Goal: Task Accomplishment & Management: Use online tool/utility

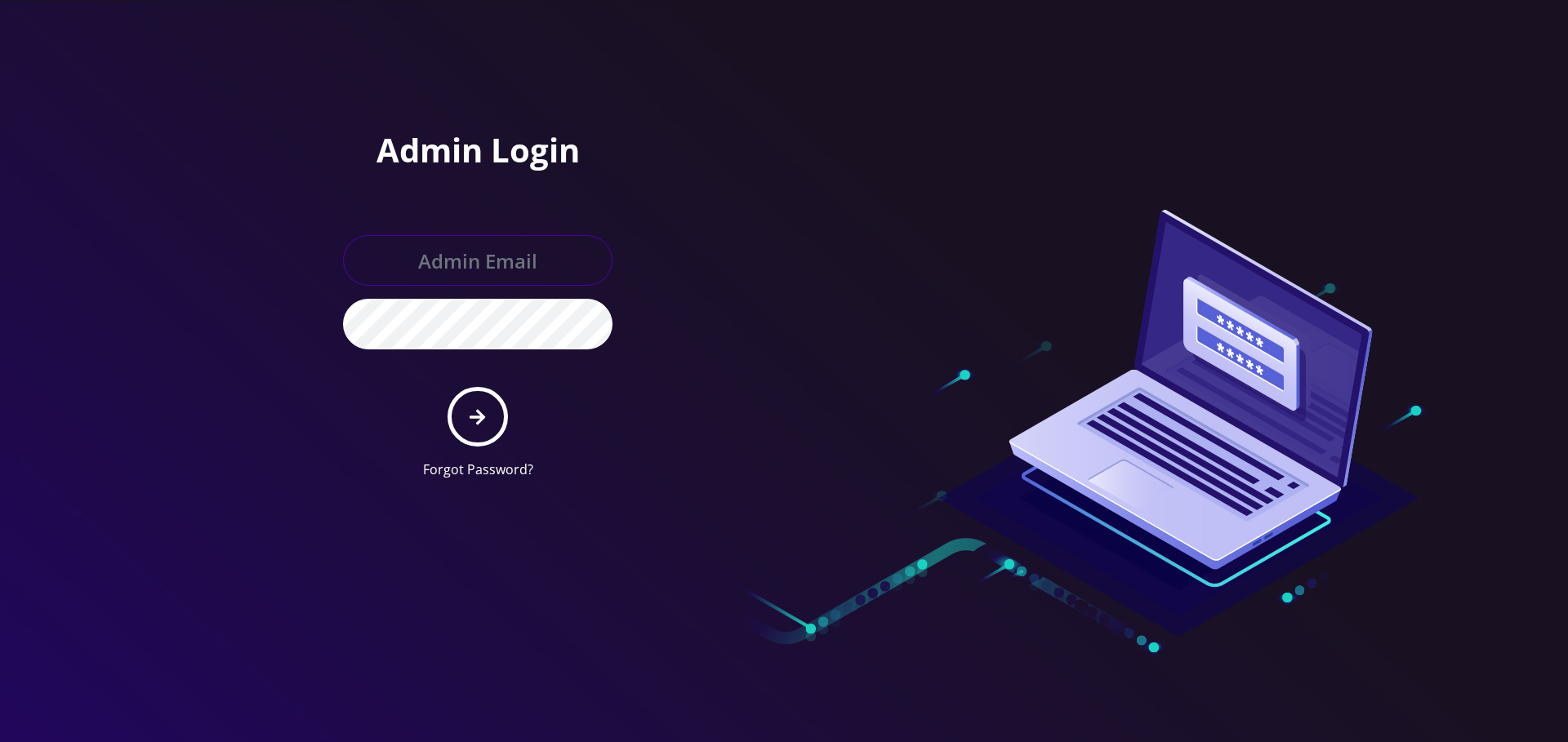
type input "[EMAIL_ADDRESS][DOMAIN_NAME]"
drag, startPoint x: 457, startPoint y: 424, endPoint x: 475, endPoint y: 412, distance: 21.6
click at [464, 420] on button "submit" at bounding box center [477, 417] width 60 height 60
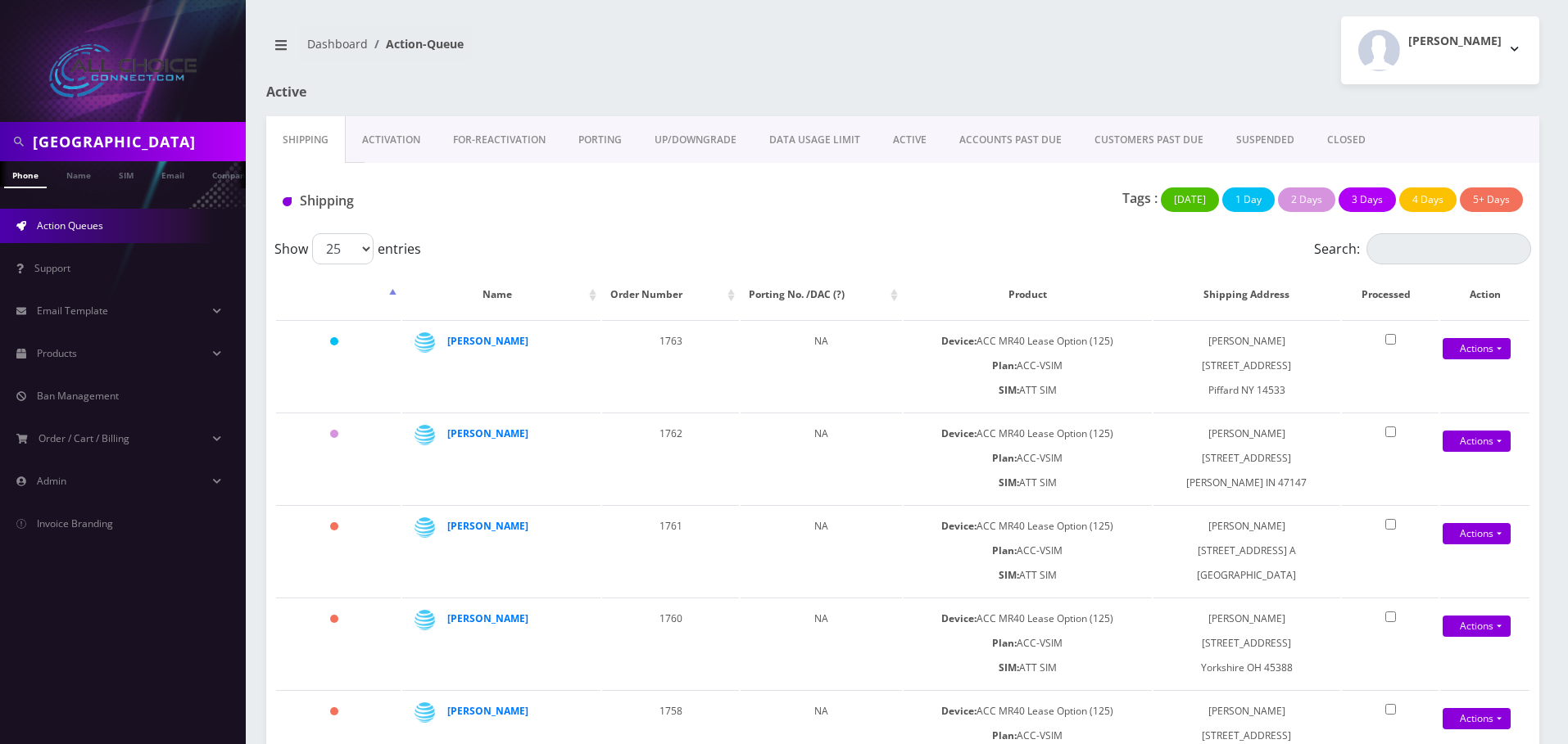
click at [73, 130] on input "Southwood" at bounding box center [137, 141] width 209 height 31
paste input "[PERSON_NAME]"
type input "Jimison"
click at [75, 178] on link "Name" at bounding box center [79, 174] width 41 height 27
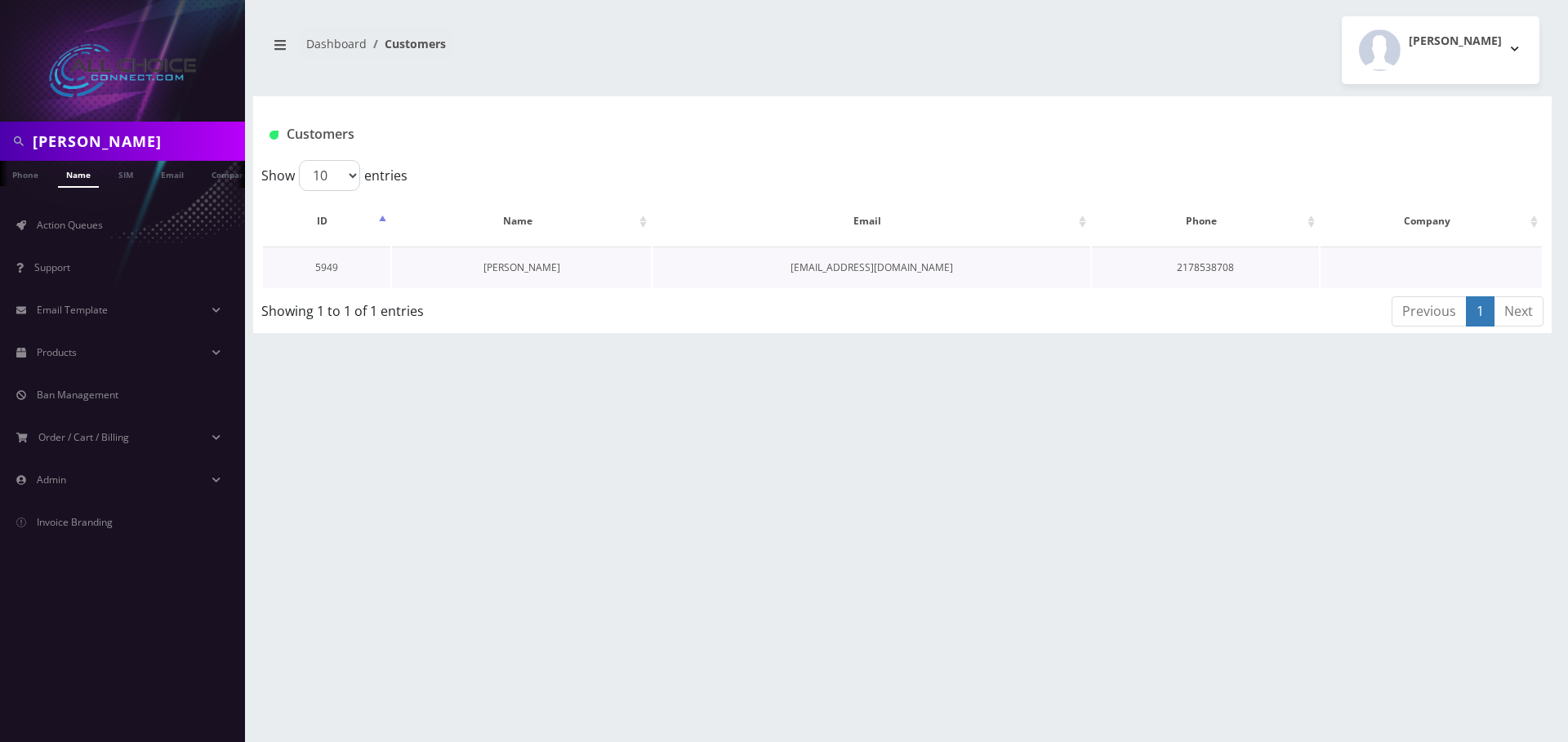
click at [518, 264] on link "[PERSON_NAME]" at bounding box center [522, 267] width 77 height 14
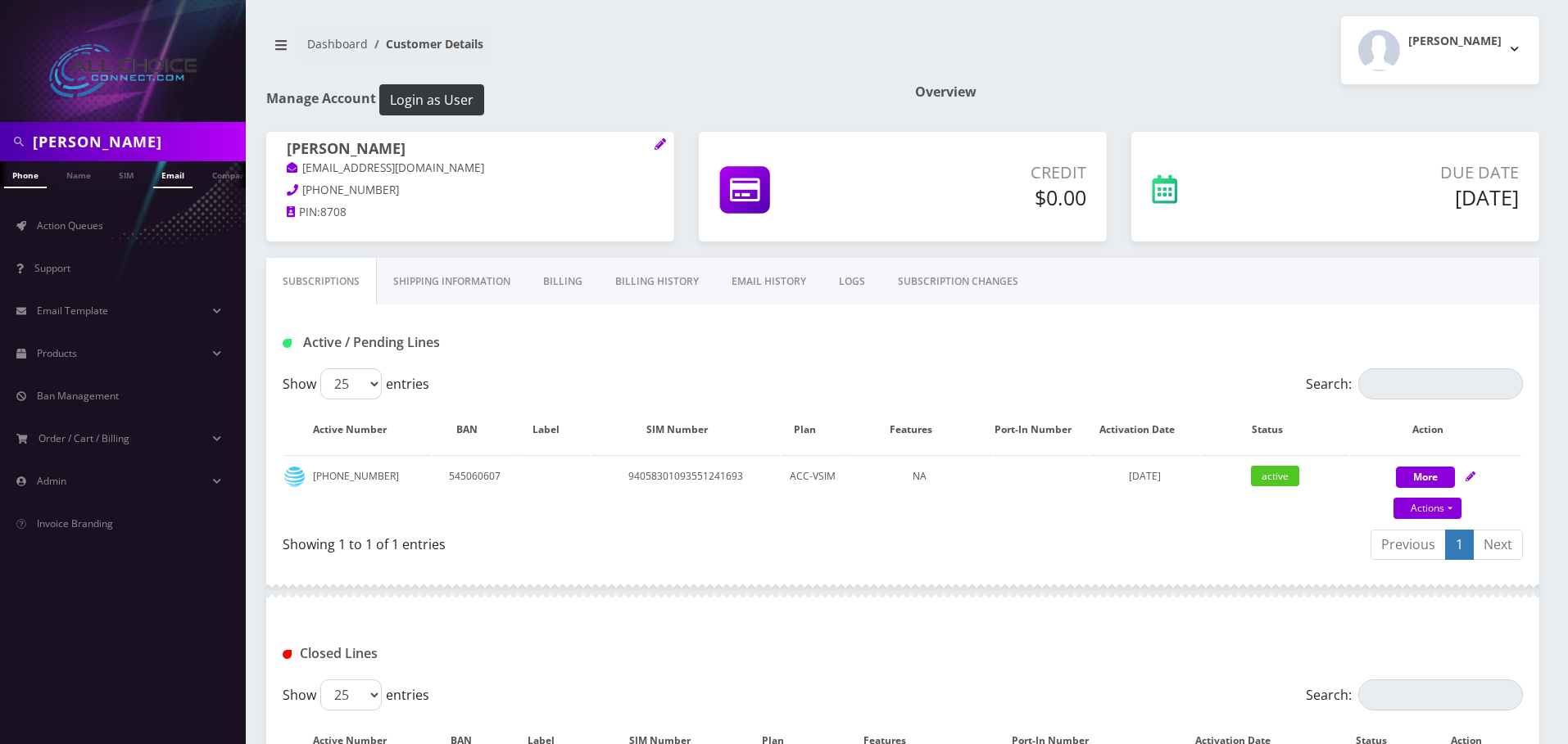
scroll to position [0, 8]
click at [67, 224] on span "Action Queues" at bounding box center [70, 225] width 67 height 14
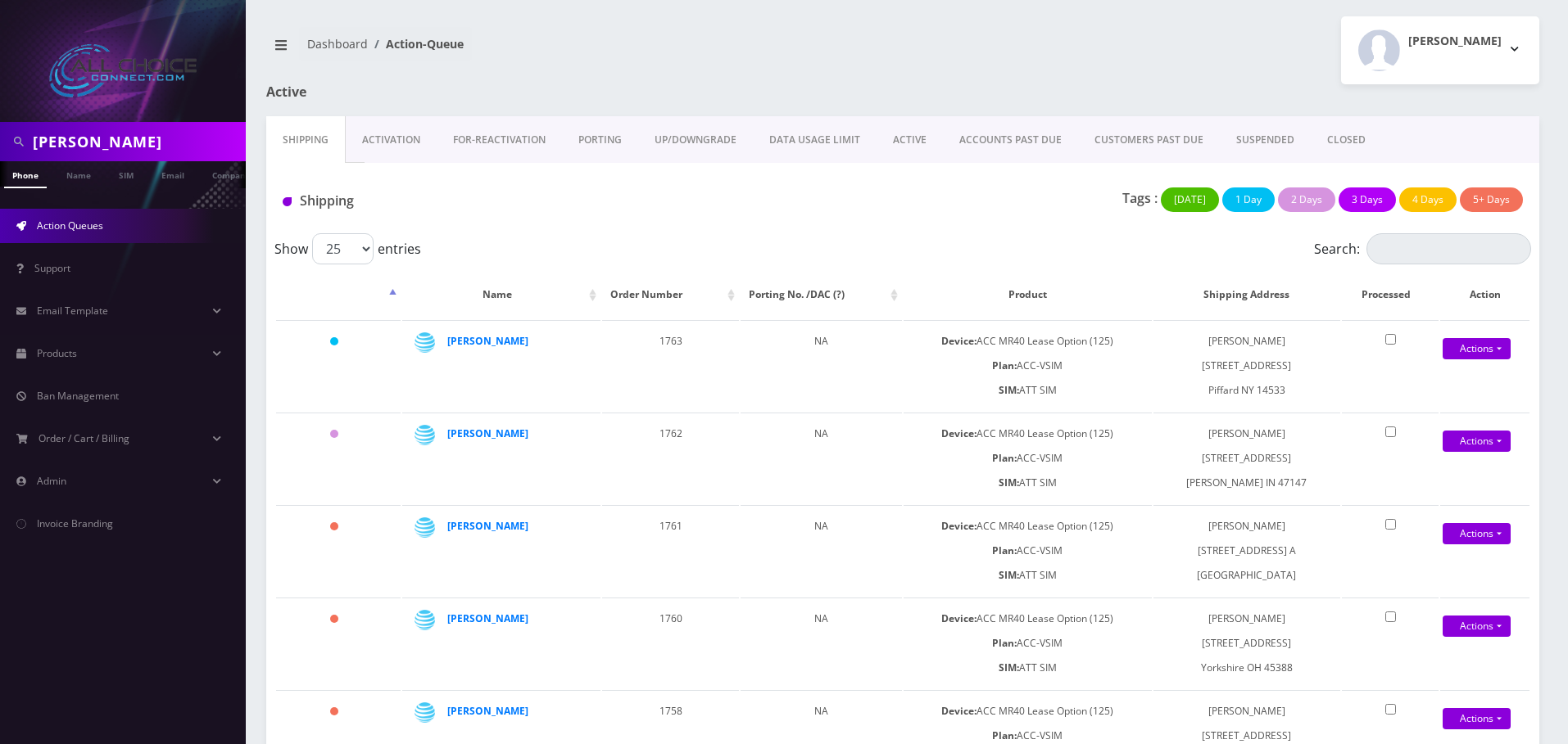
click at [904, 141] on link "ACTIVE" at bounding box center [909, 140] width 67 height 48
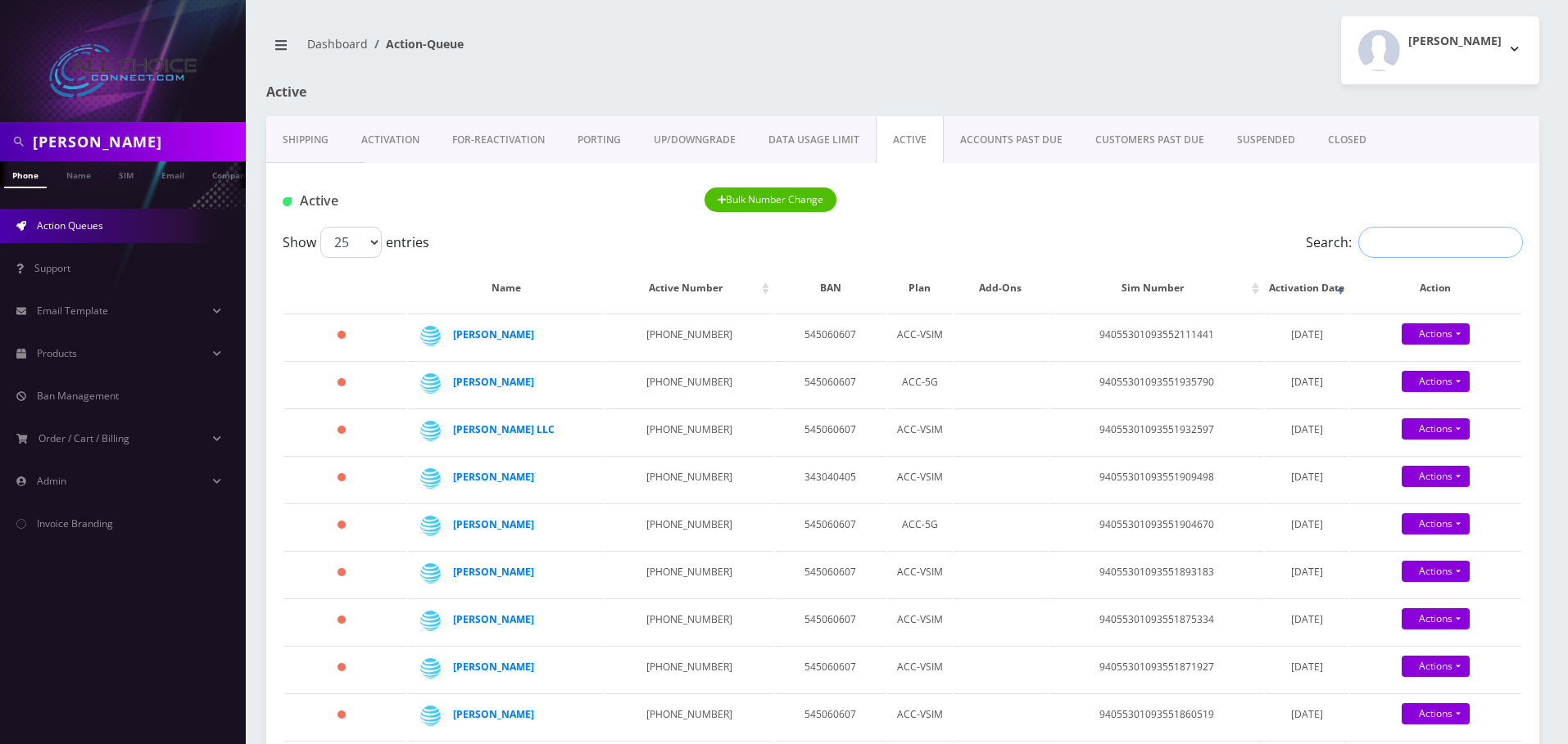
click at [1450, 256] on input "Search:" at bounding box center [1441, 243] width 164 height 31
paste input "Jimison"
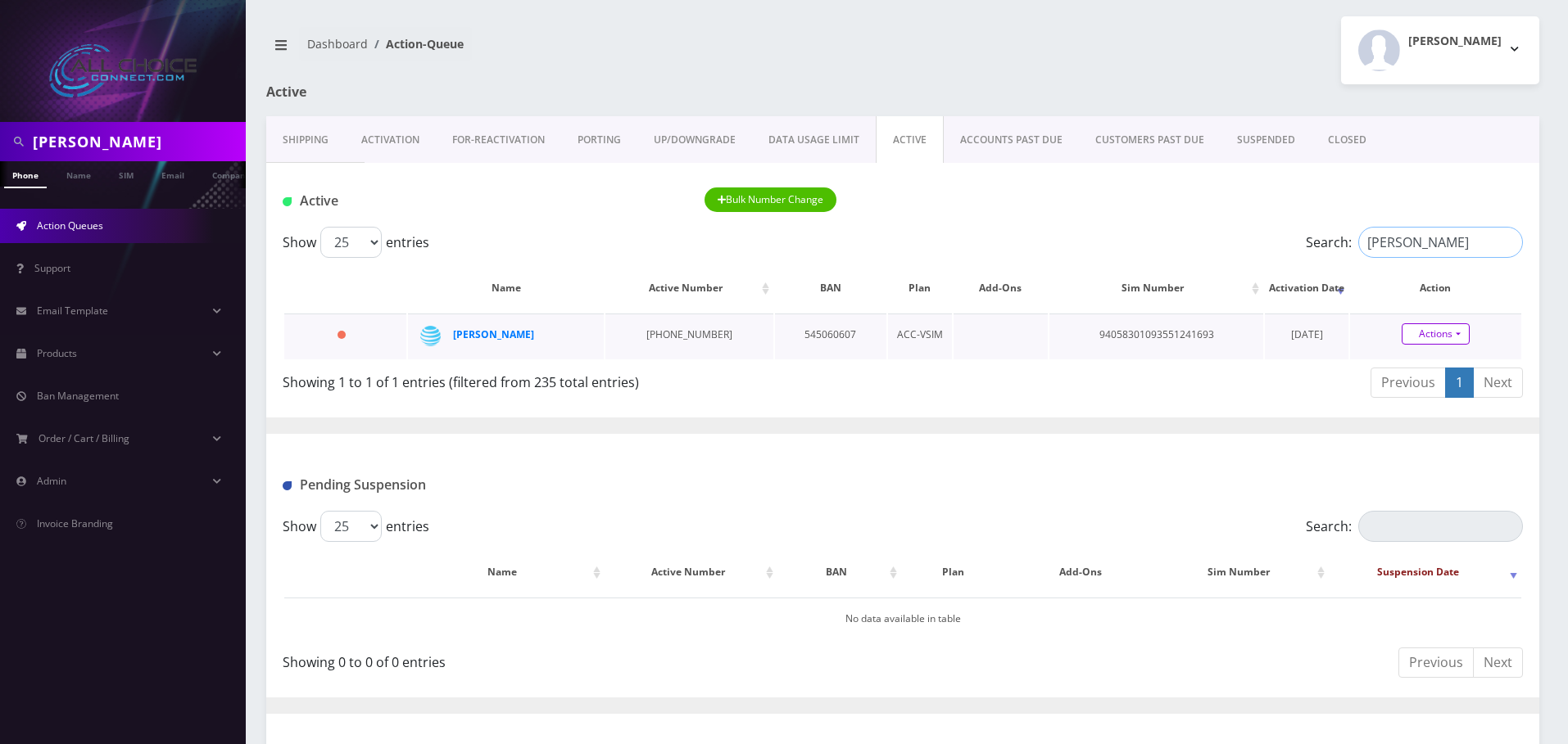
type input "Jimison"
click at [1437, 341] on link "Actions" at bounding box center [1435, 334] width 68 height 21
click at [1413, 375] on link "Close" at bounding box center [1450, 365] width 171 height 25
type input "09/25/2025"
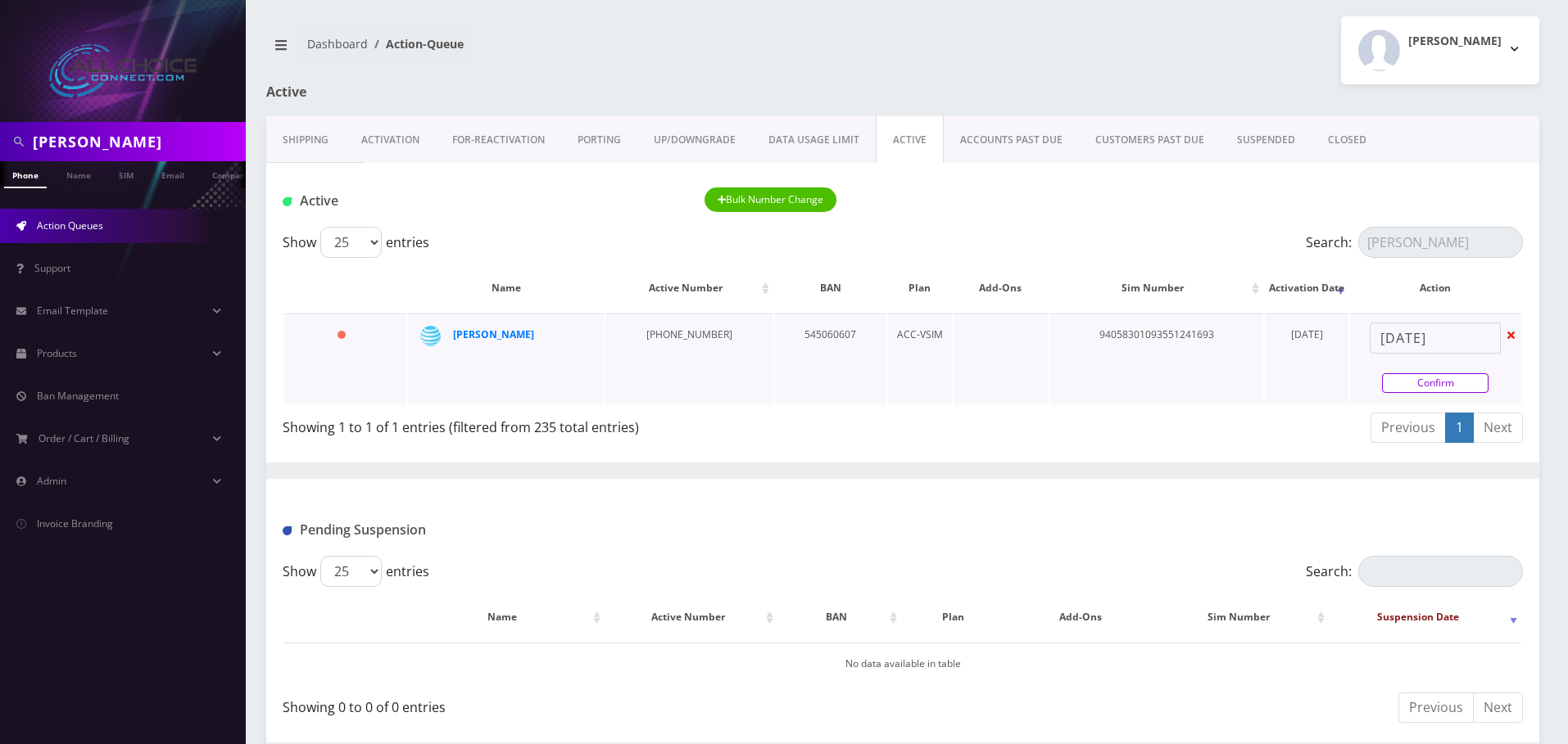
click at [1415, 388] on link "Confirm" at bounding box center [1434, 383] width 106 height 20
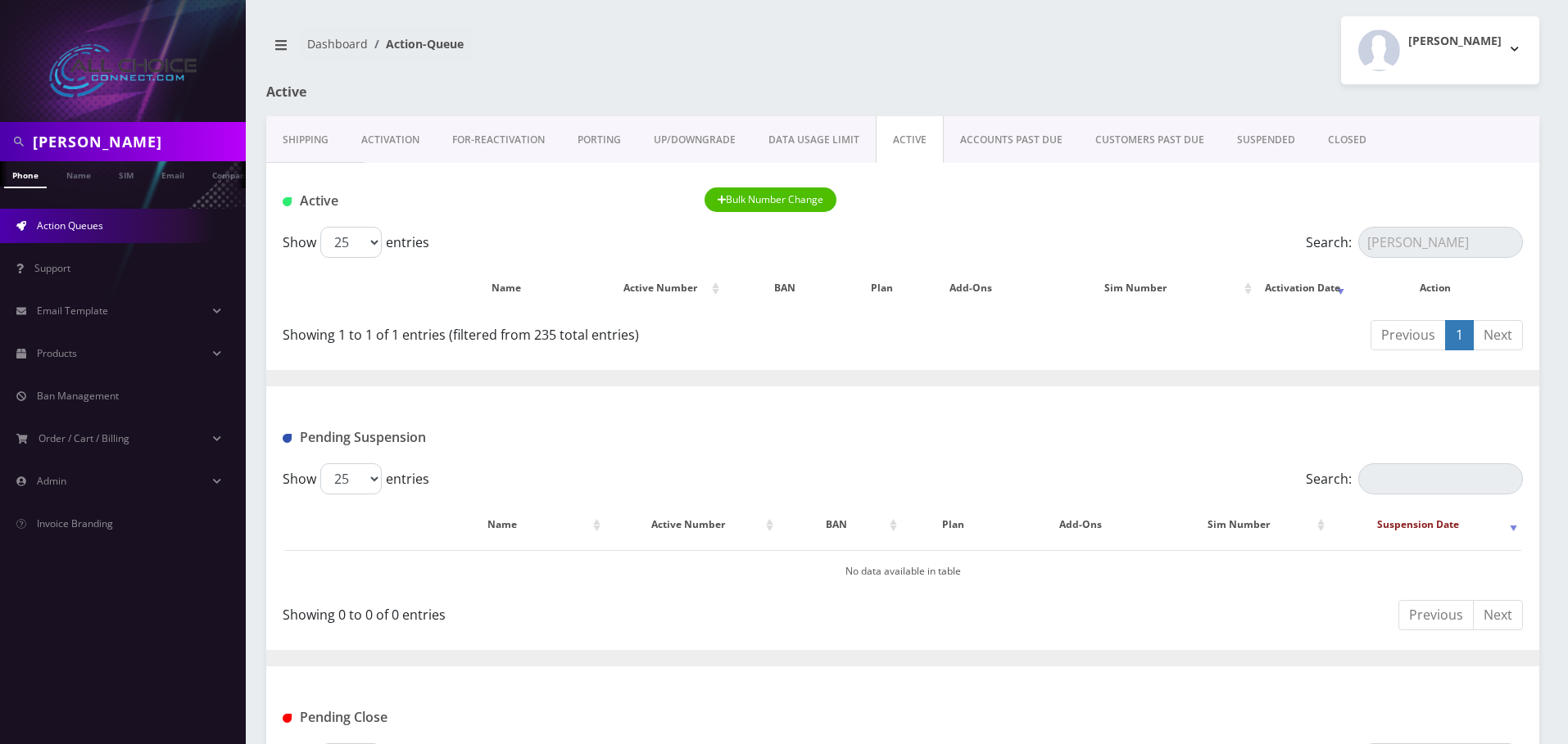
click at [1331, 132] on link "CLOSED" at bounding box center [1347, 140] width 72 height 48
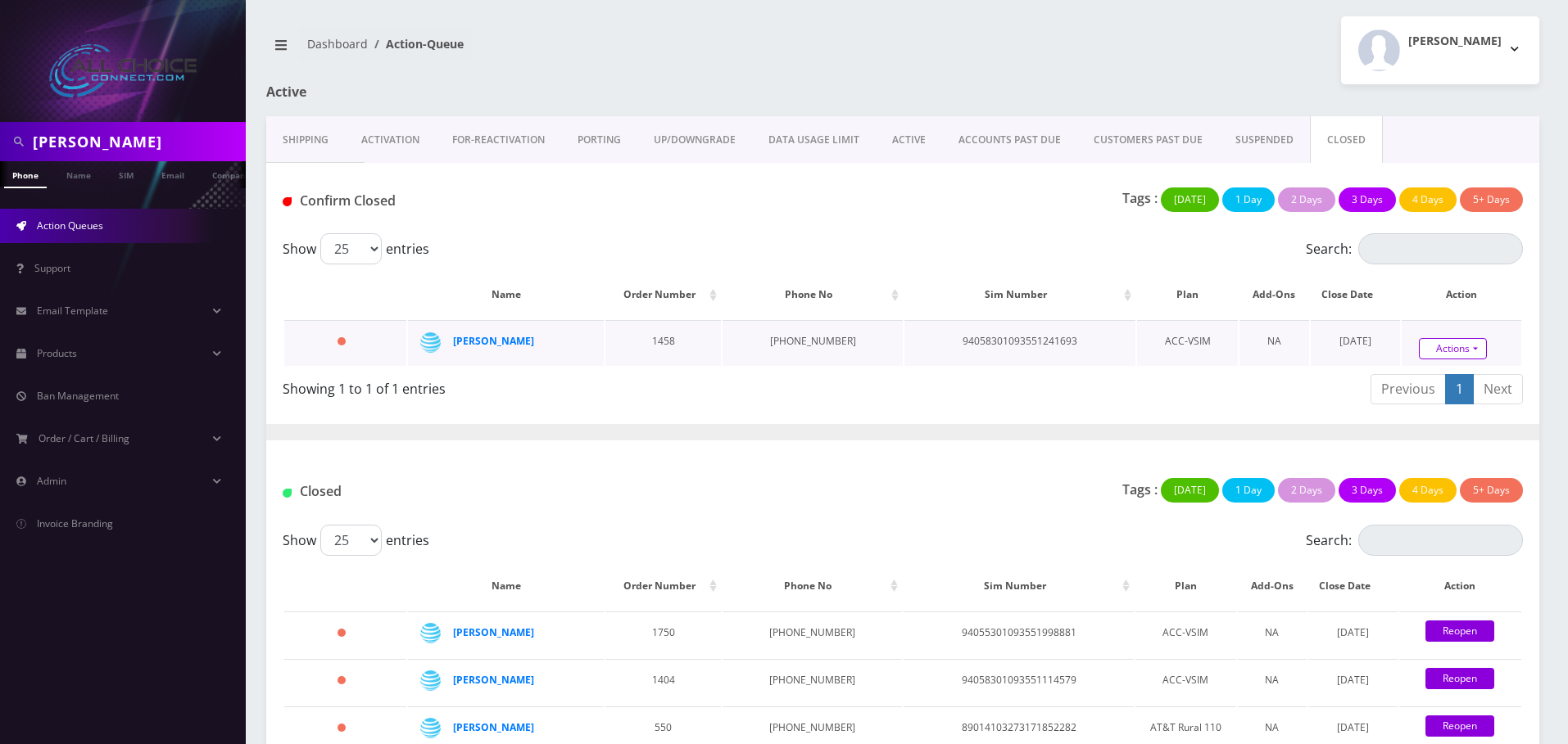
click at [1459, 345] on link "Actions" at bounding box center [1452, 349] width 68 height 21
click at [1432, 299] on link "Confirm" at bounding box center [1480, 303] width 131 height 21
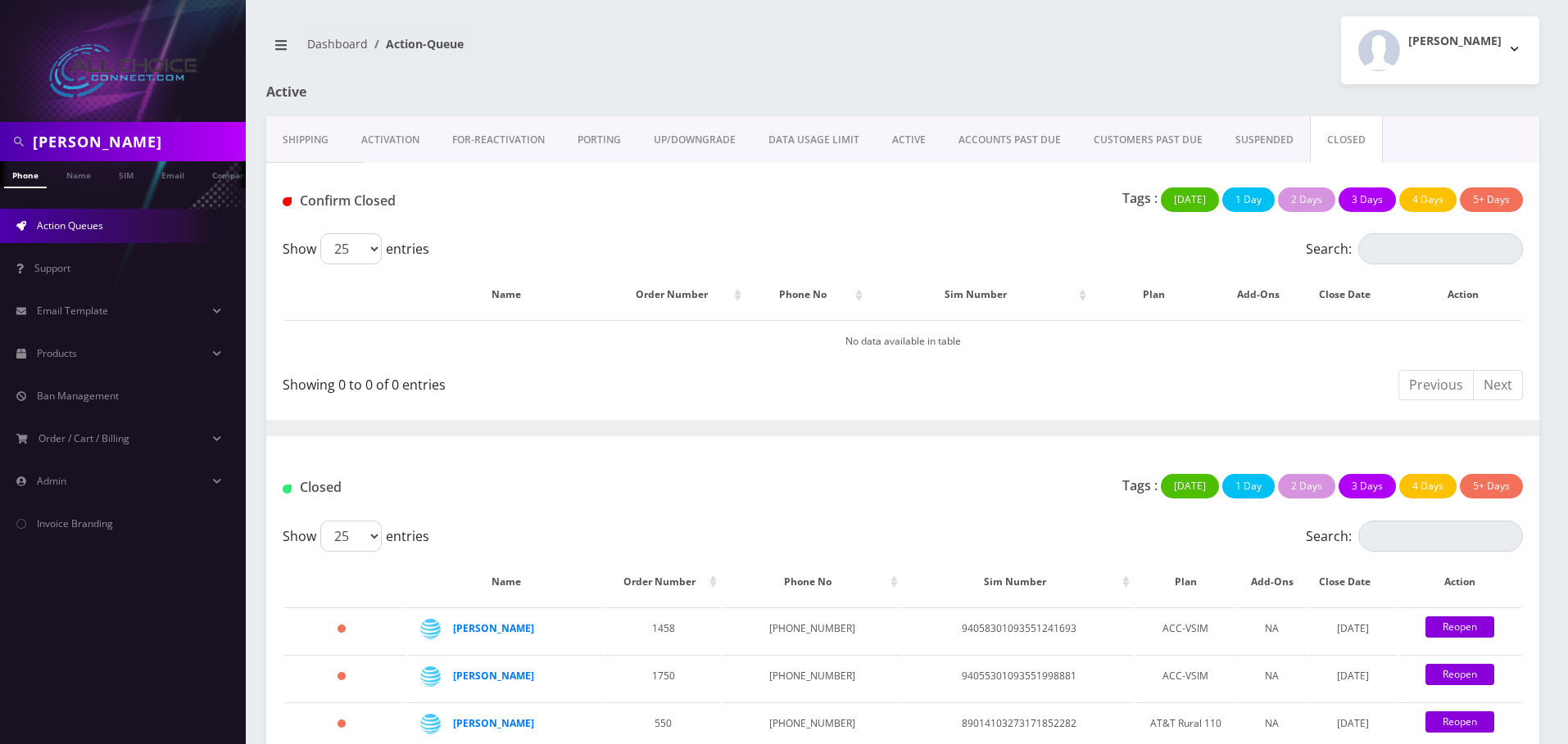
click at [79, 127] on input "Jimison" at bounding box center [137, 141] width 209 height 31
paste input "Kuzee"
type input "Kuzee"
click at [71, 184] on link "Name" at bounding box center [79, 174] width 41 height 27
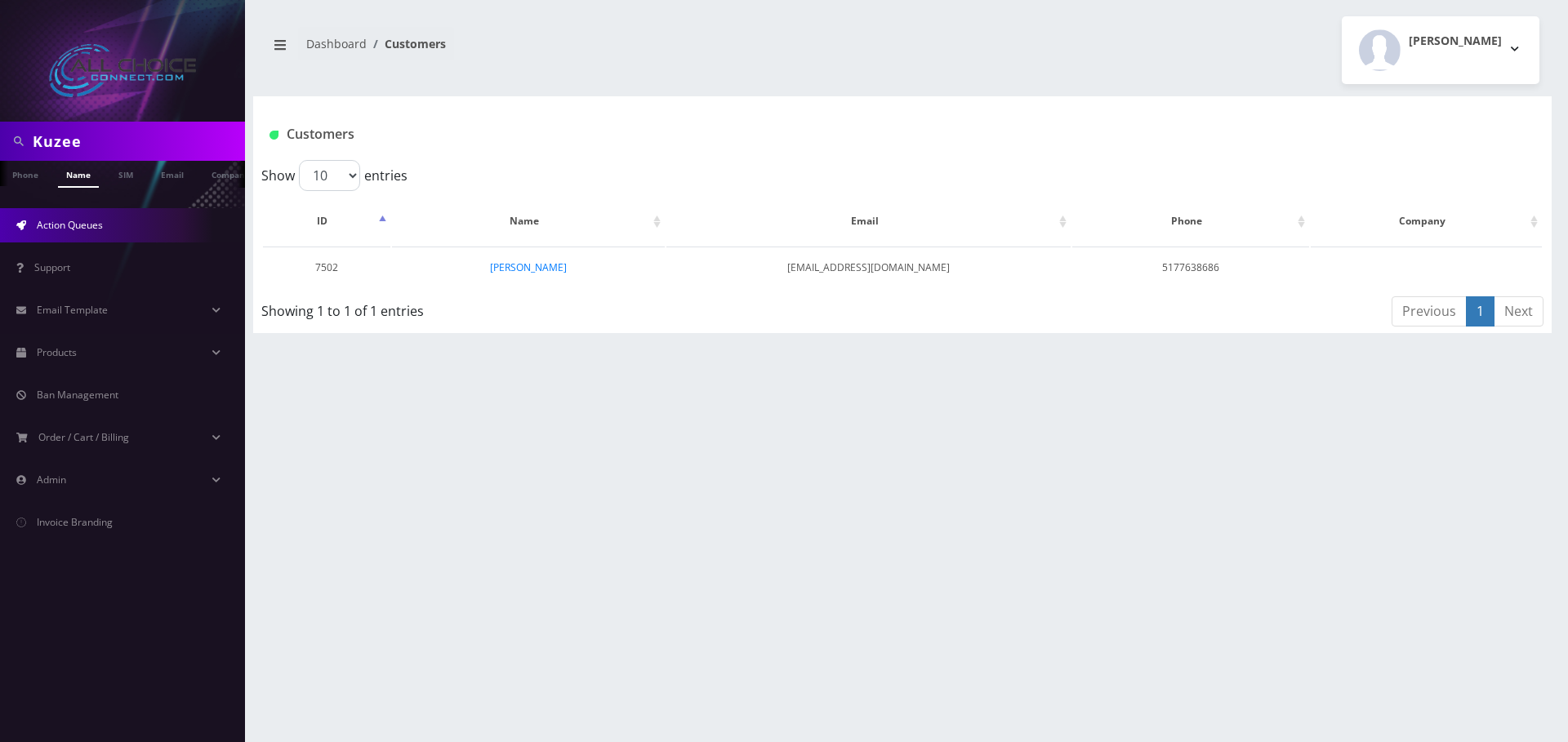
click at [76, 221] on span "Action Queues" at bounding box center [70, 225] width 66 height 14
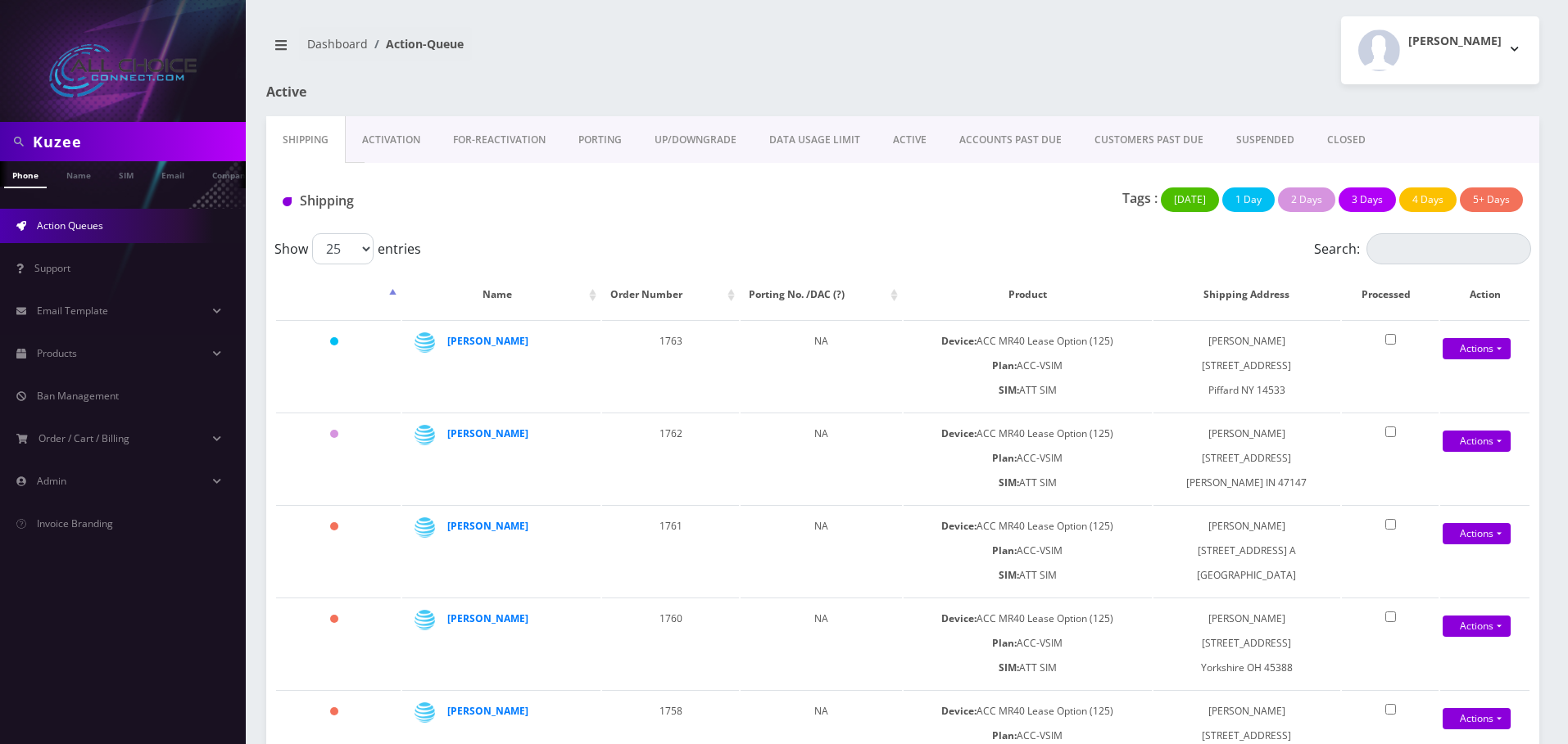
click at [889, 136] on link "ACTIVE" at bounding box center [909, 140] width 67 height 48
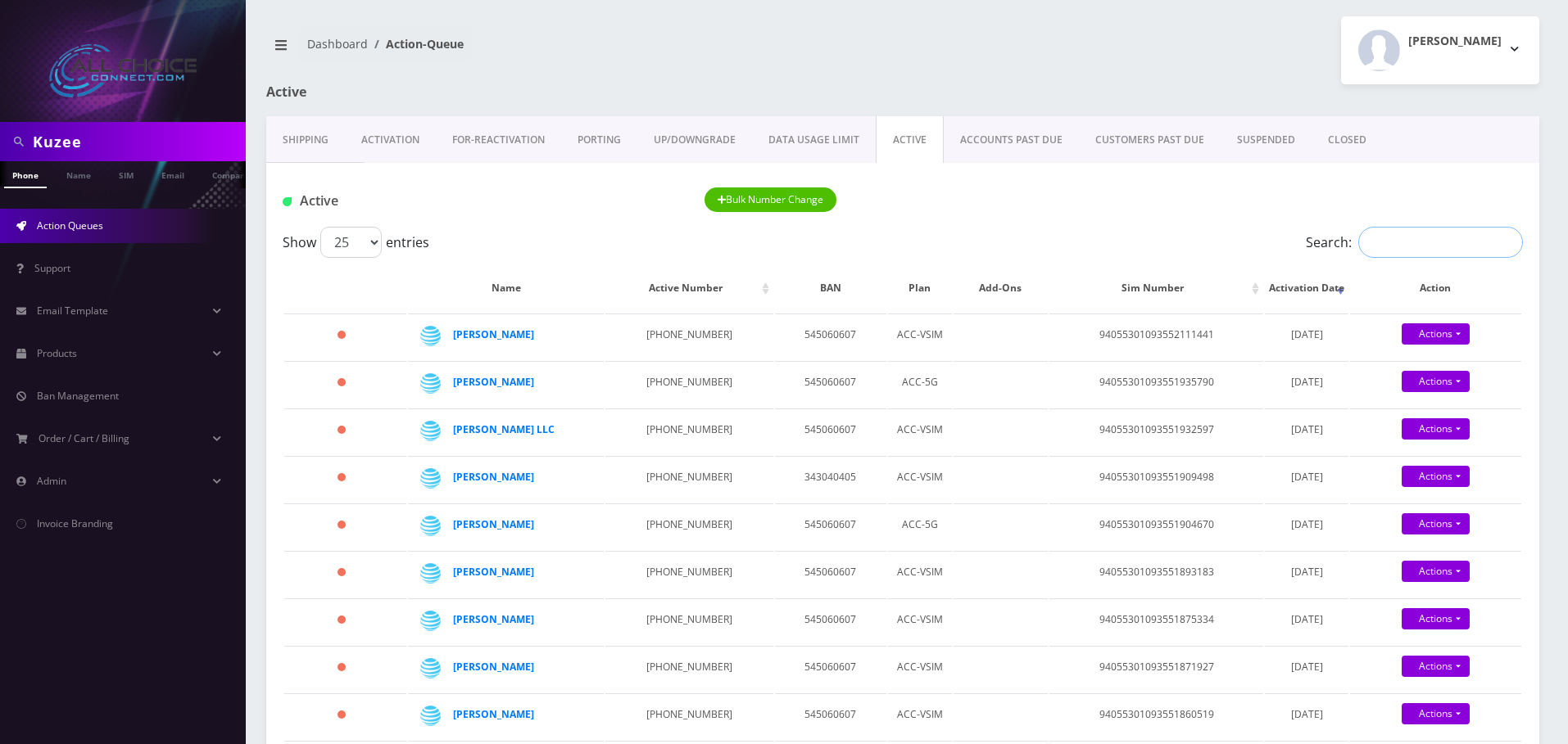
click at [1394, 238] on input "Search:" at bounding box center [1441, 243] width 164 height 31
paste input "Kuzee"
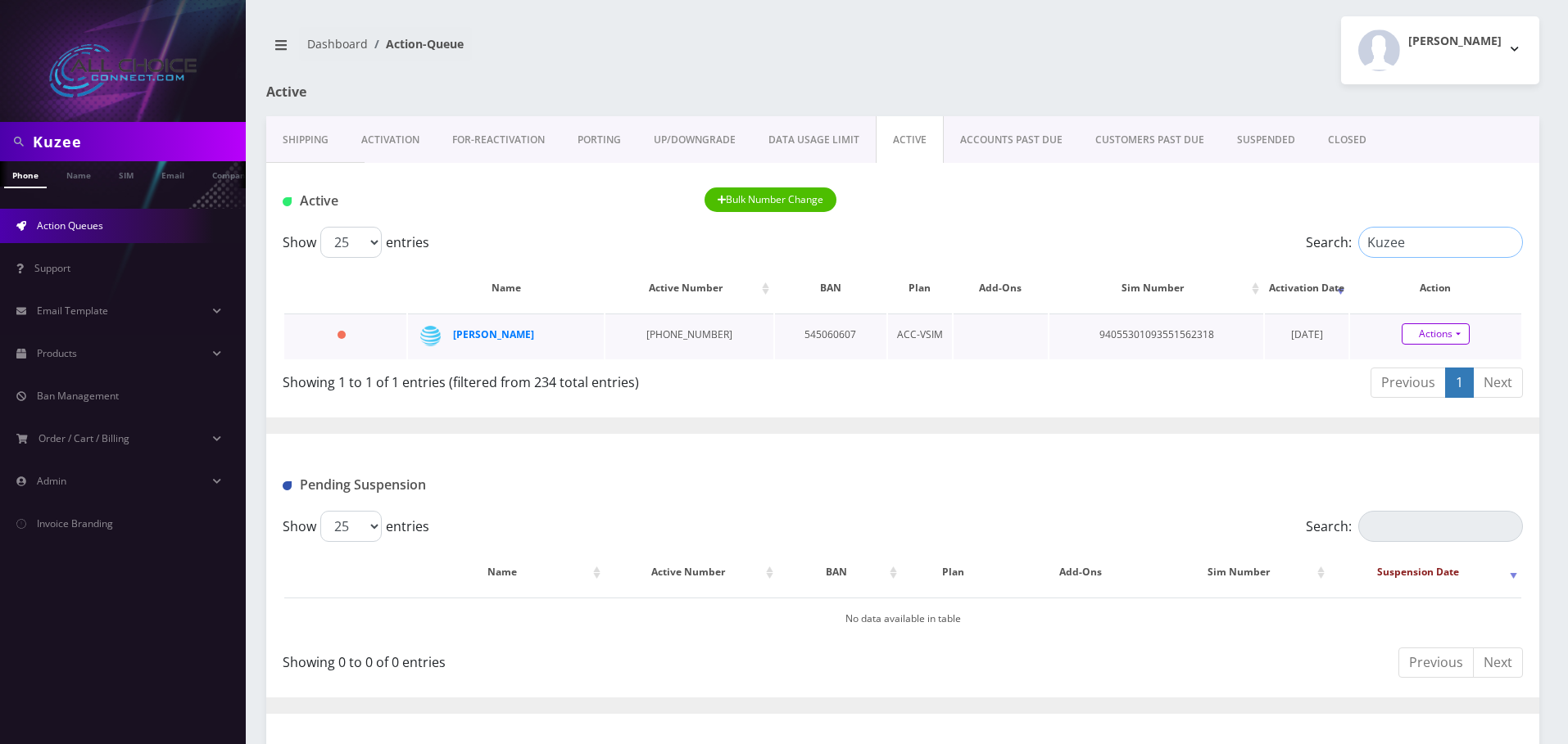
type input "Kuzee"
click at [1425, 323] on link "Actions" at bounding box center [1435, 334] width 68 height 21
click at [1381, 366] on link "Close" at bounding box center [1450, 365] width 171 height 25
type input "[DATE]"
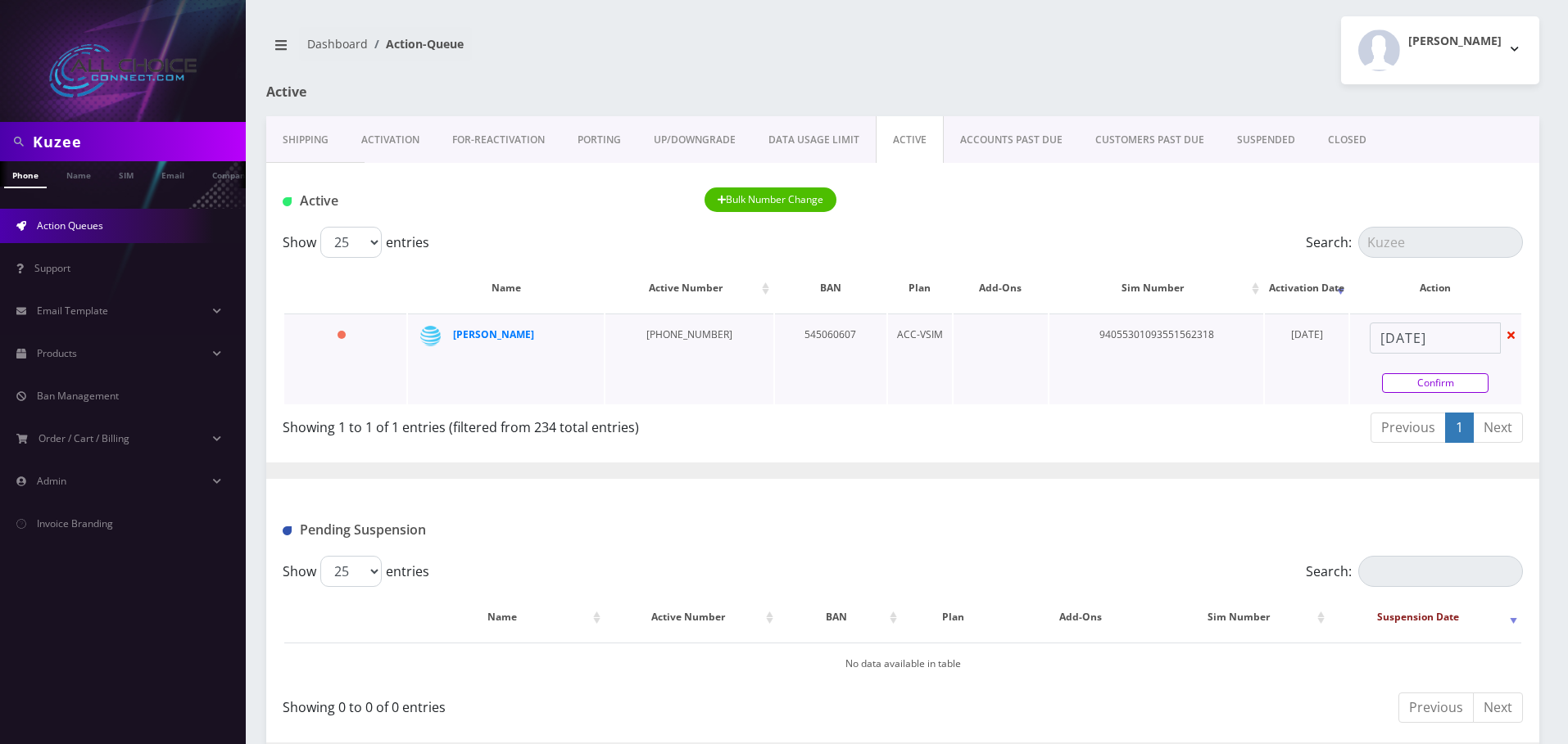
click at [1404, 377] on link "Confirm" at bounding box center [1434, 383] width 106 height 20
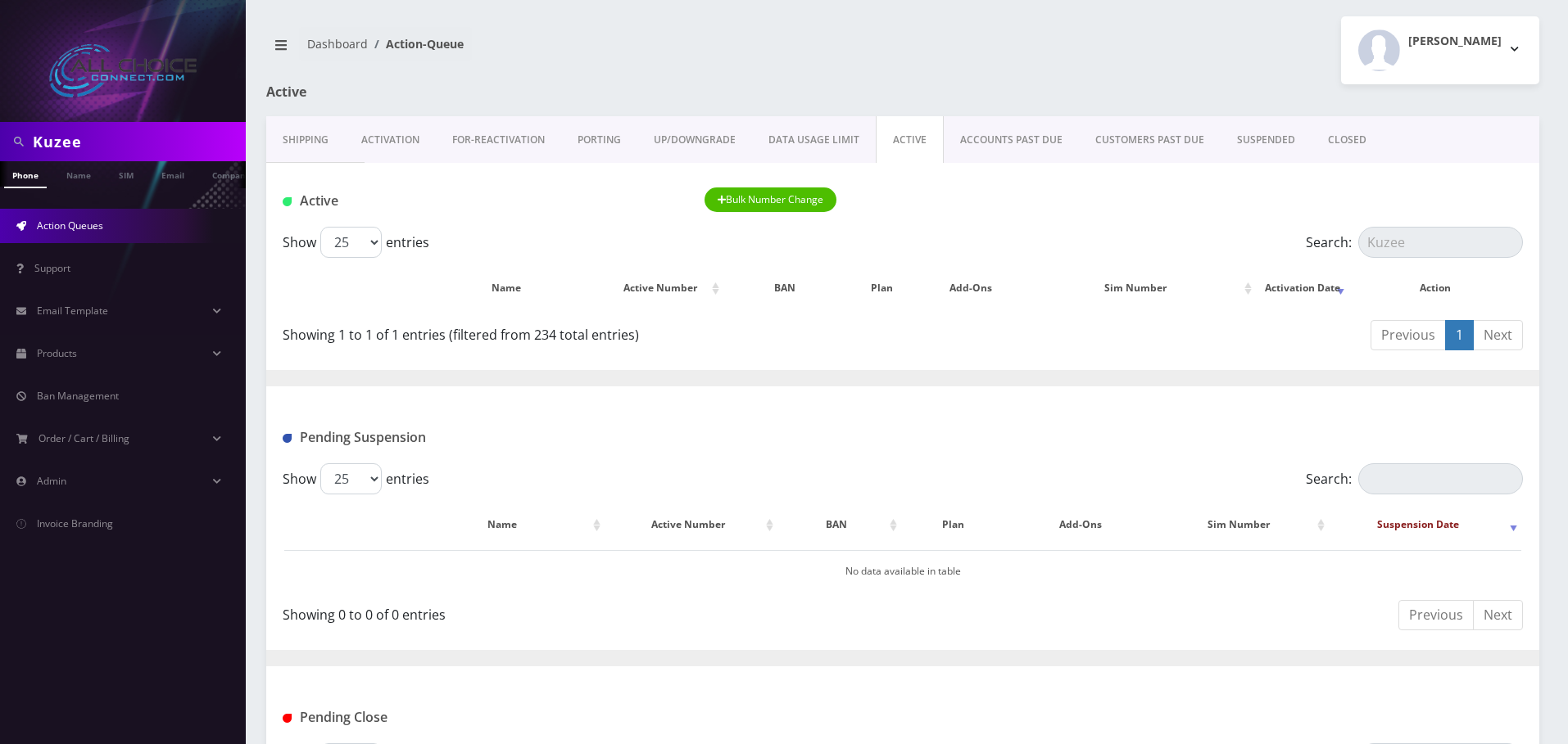
click at [1343, 131] on link "CLOSED" at bounding box center [1347, 140] width 72 height 48
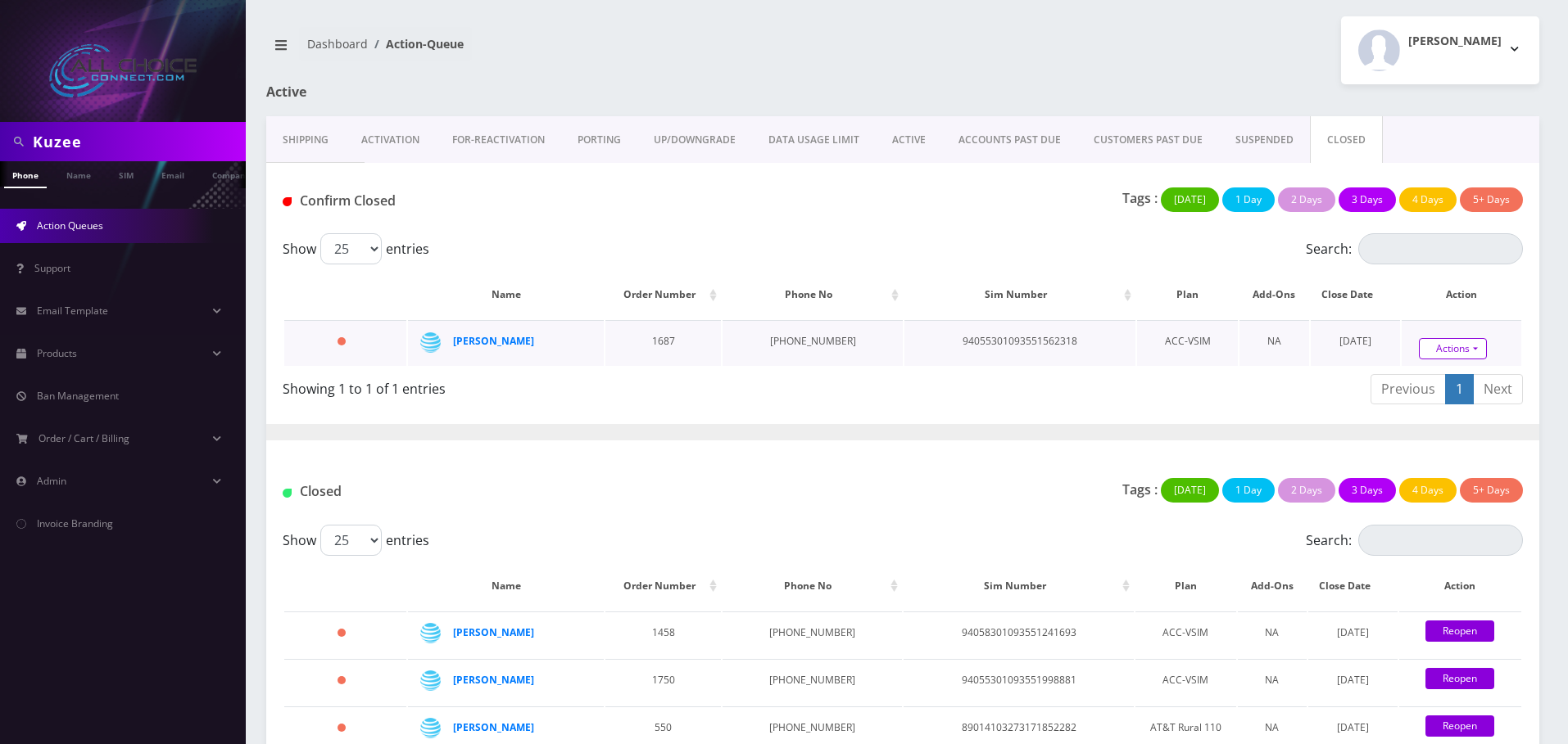
click at [1455, 348] on link "Actions" at bounding box center [1452, 349] width 68 height 21
click at [1418, 307] on link "Confirm" at bounding box center [1480, 303] width 131 height 21
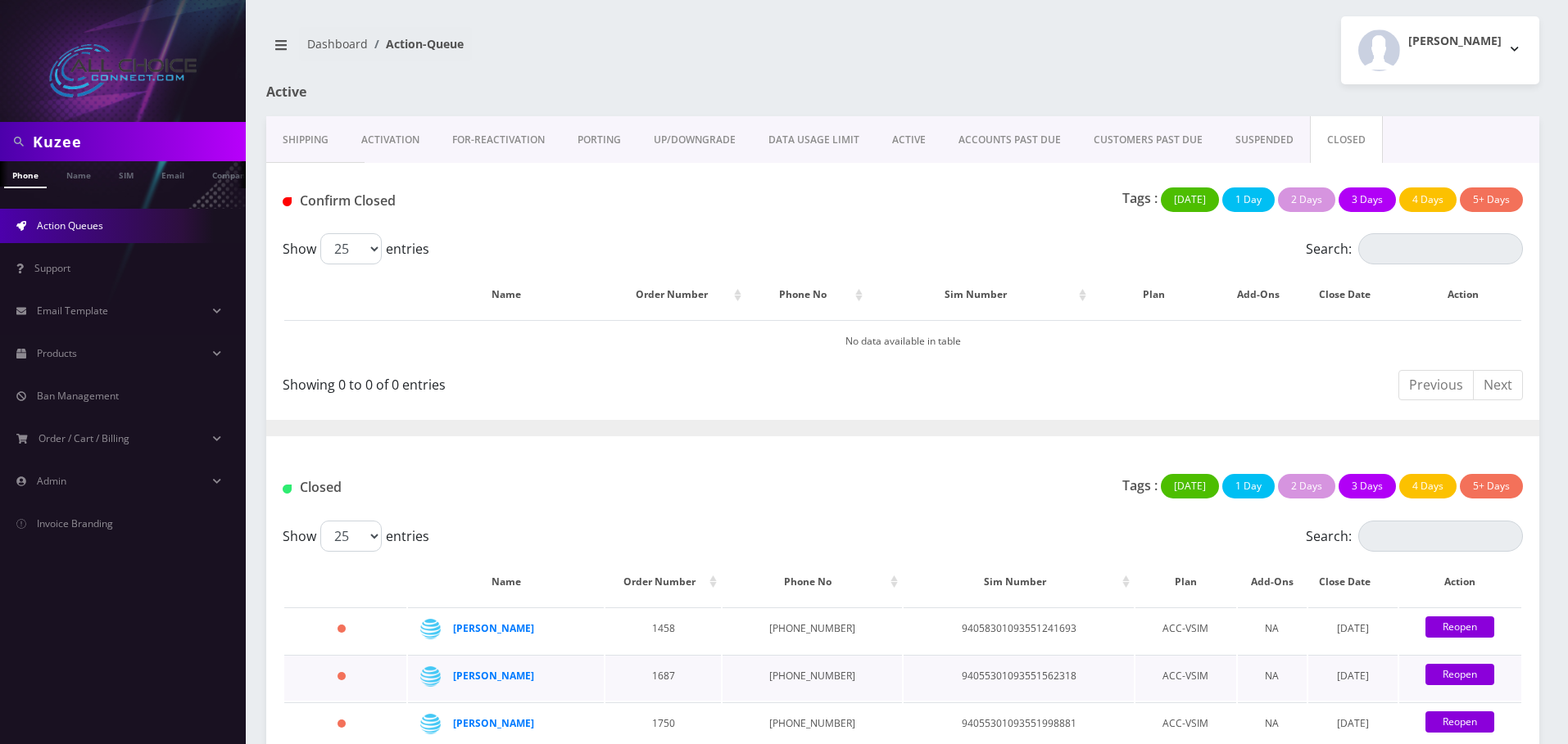
drag, startPoint x: 536, startPoint y: 670, endPoint x: 455, endPoint y: 664, distance: 81.2
click at [455, 664] on div "[PERSON_NAME]" at bounding box center [516, 677] width 125 height 25
copy strong "[PERSON_NAME]"
